Goal: Task Accomplishment & Management: Manage account settings

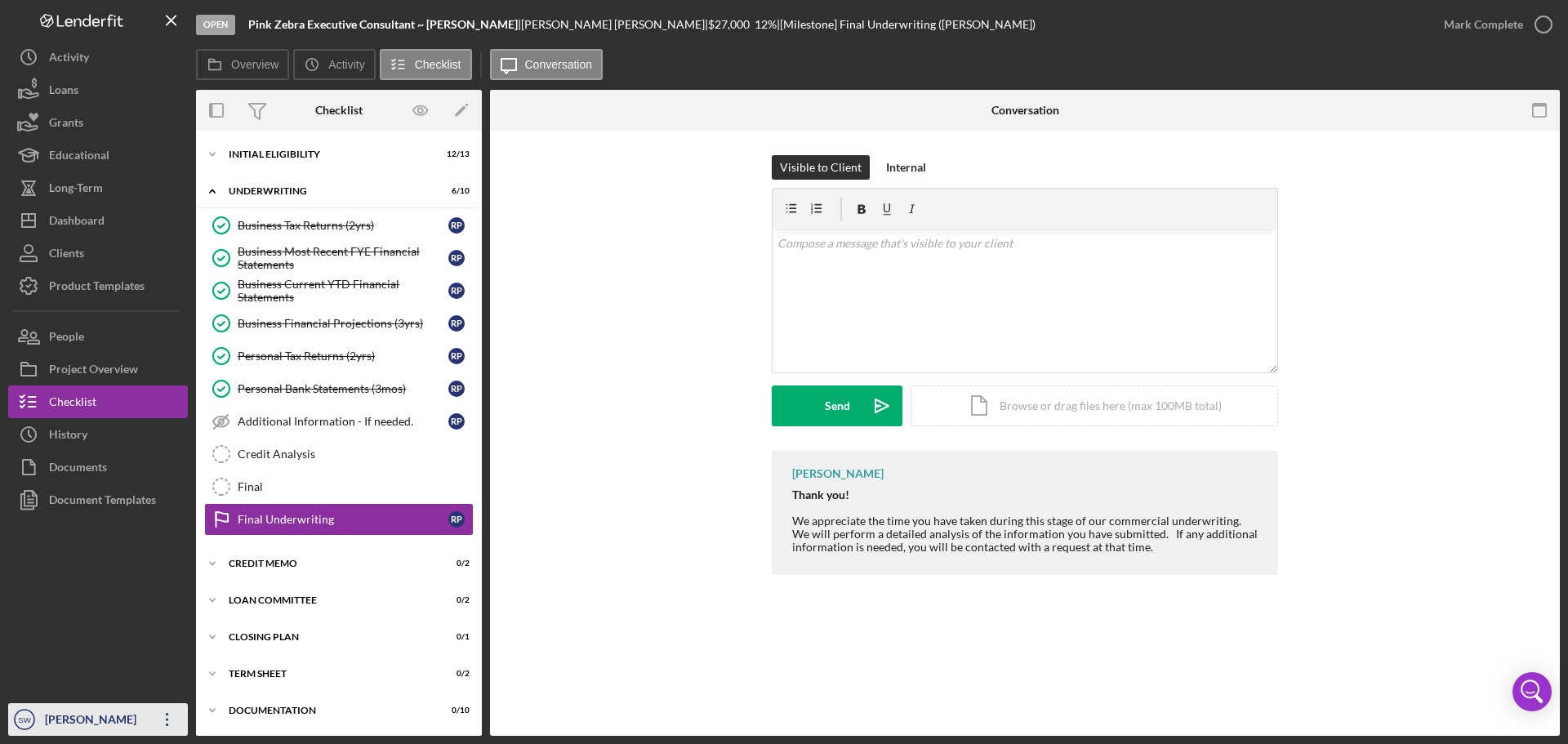
click at [66, 715] on div "[PERSON_NAME]" at bounding box center [94, 721] width 106 height 37
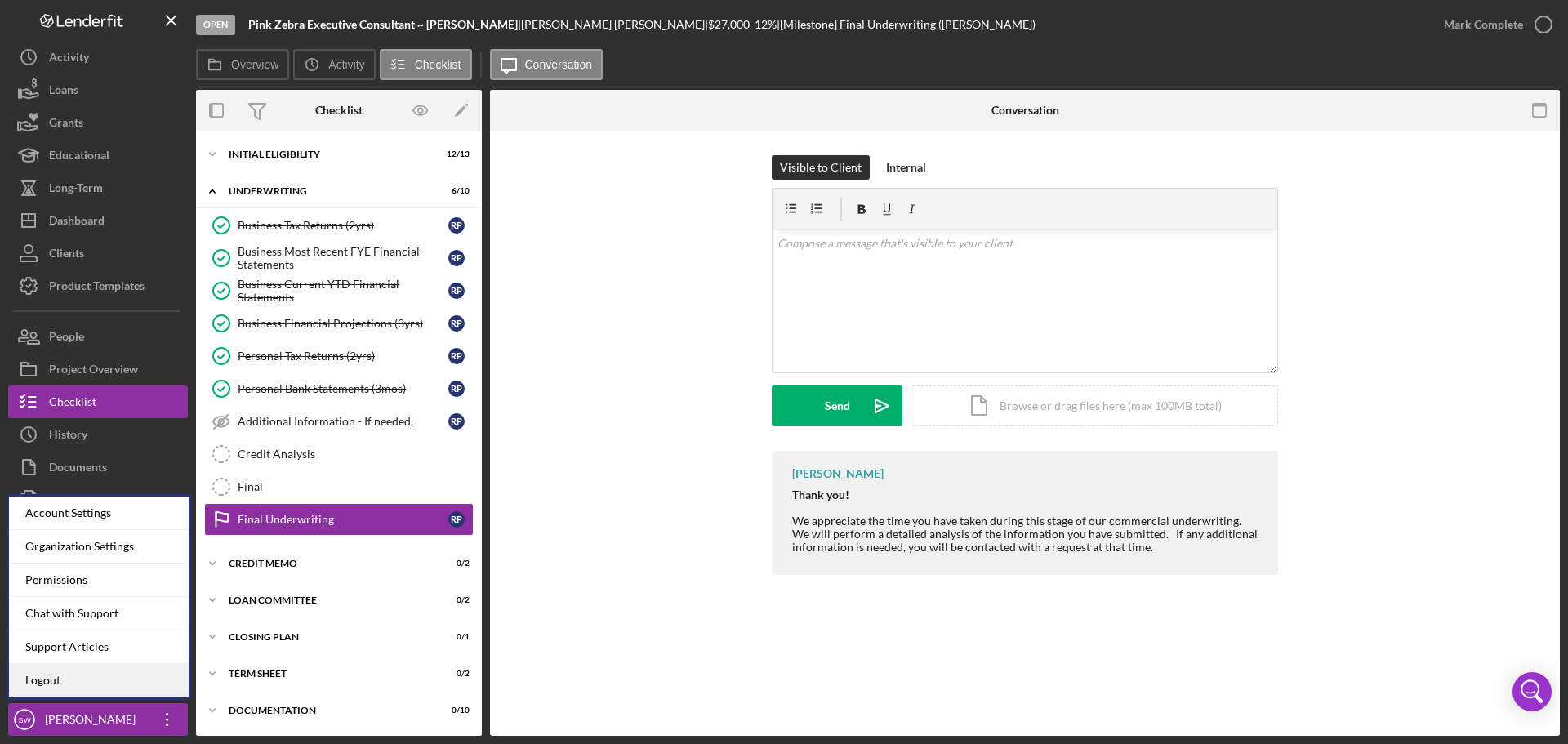
click at [56, 681] on link "Logout" at bounding box center [99, 680] width 180 height 34
